Goal: Check status

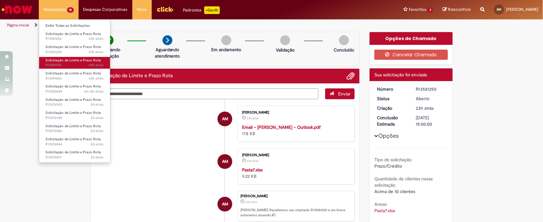
click at [69, 65] on span "24h atrás 24 horas atrás R13581076" at bounding box center [74, 65] width 58 height 5
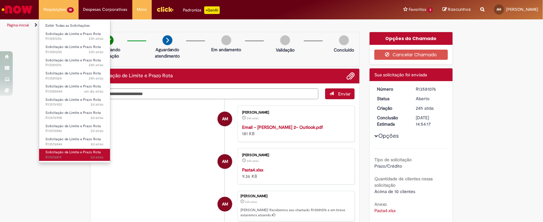
click at [96, 150] on span "Solicitação de Limite e Prazo Rota" at bounding box center [72, 152] width 55 height 5
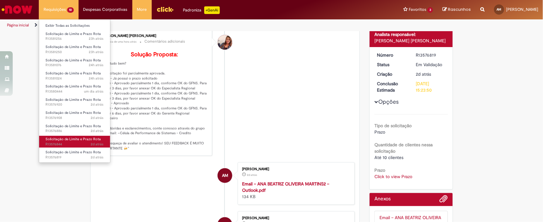
scroll to position [66, 0]
click at [392, 175] on link "Click to view Prazo" at bounding box center [393, 176] width 38 height 6
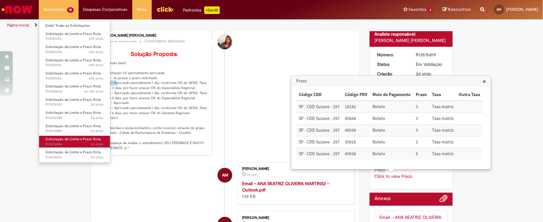
drag, startPoint x: 98, startPoint y: 91, endPoint x: 110, endPoint y: 94, distance: 12.9
click at [110, 94] on div "[PERSON_NAME] [PERSON_NAME] cerca de uma hora atrás cerca de uma hora atrás Com…" at bounding box center [153, 92] width 113 height 123
click at [105, 94] on p "Solução Proposta: "Olá, tudo bem? A solicitação foi parcialmente aprovada. 1814…" at bounding box center [154, 100] width 106 height 99
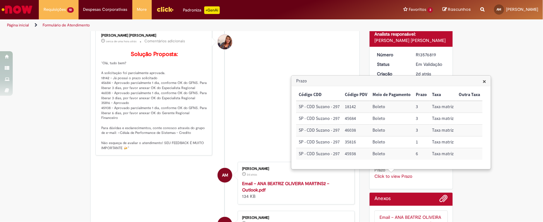
click at [102, 118] on p "Solução Proposta: "Olá, tudo bem? A solicitação foi parcialmente aprovada. 1814…" at bounding box center [154, 100] width 106 height 99
copy p "45938"
